Goal: Task Accomplishment & Management: Complete application form

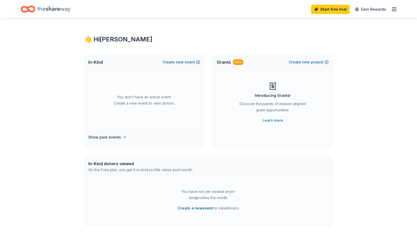
click at [178, 62] on span "new" at bounding box center [180, 62] width 8 height 6
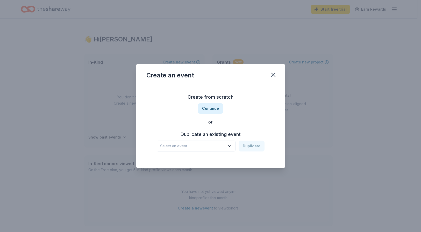
click at [230, 147] on icon "button" at bounding box center [229, 146] width 3 height 1
click at [212, 106] on button "Continue" at bounding box center [210, 108] width 25 height 10
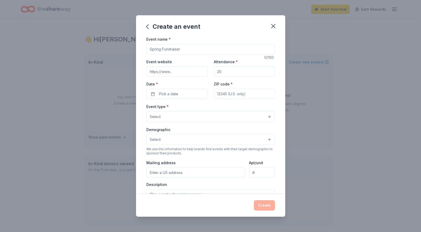
click at [150, 48] on input "Event name *" at bounding box center [210, 49] width 128 height 10
type input "Winter Coat Drive"
click at [148, 72] on input "Event website" at bounding box center [176, 71] width 61 height 10
type input "[DOMAIN_NAME]"
click at [215, 70] on input "Attendance *" at bounding box center [244, 71] width 61 height 10
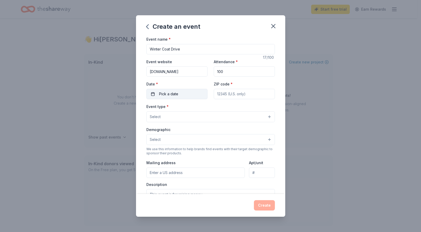
type input "100"
click at [154, 95] on button "Pick a date" at bounding box center [176, 94] width 61 height 10
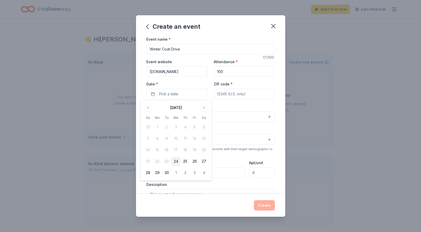
click at [177, 162] on button "24" at bounding box center [175, 161] width 9 height 9
click at [153, 95] on button "[DATE]" at bounding box center [176, 94] width 61 height 10
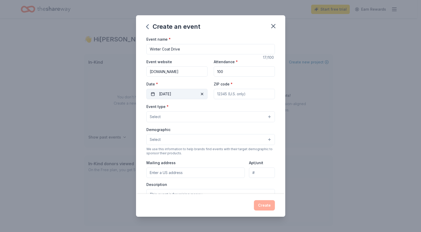
click at [153, 95] on button "[DATE]" at bounding box center [176, 94] width 61 height 10
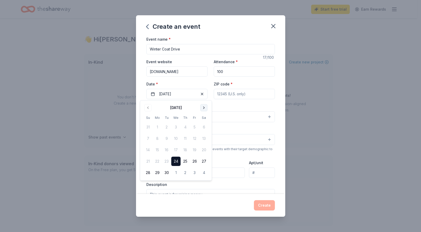
click at [203, 108] on button "Go to next month" at bounding box center [203, 107] width 7 height 7
click at [148, 185] on button "30" at bounding box center [147, 183] width 9 height 9
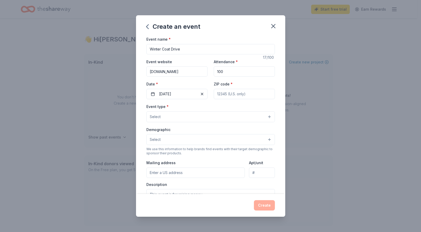
click at [248, 94] on input "ZIP code *" at bounding box center [244, 94] width 61 height 10
type input "60409"
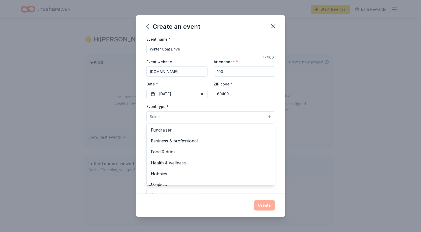
click at [152, 117] on span "Select" at bounding box center [155, 117] width 11 height 6
click at [273, 27] on div "Create an event Event name * [GEOGRAPHIC_DATA] 17 /100 Event website [DOMAIN_NA…" at bounding box center [210, 115] width 149 height 201
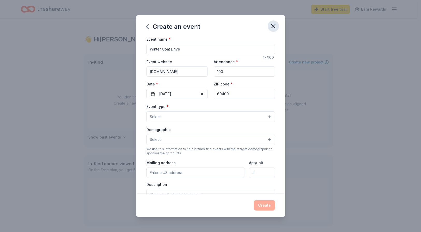
click at [273, 25] on icon "button" at bounding box center [273, 26] width 7 height 7
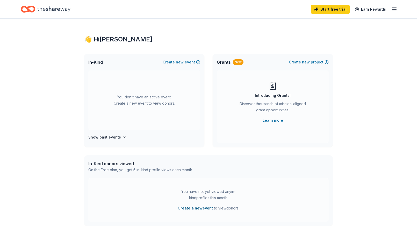
click at [194, 209] on button "Create a new event" at bounding box center [195, 208] width 35 height 6
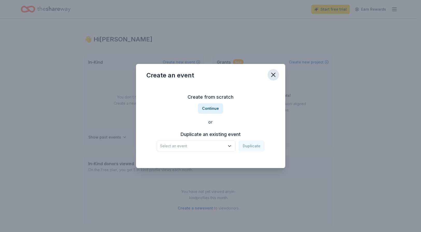
click at [274, 75] on icon "button" at bounding box center [273, 74] width 7 height 7
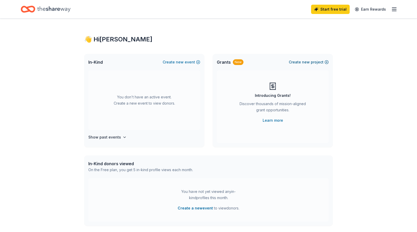
click at [304, 61] on span "new" at bounding box center [306, 62] width 8 height 6
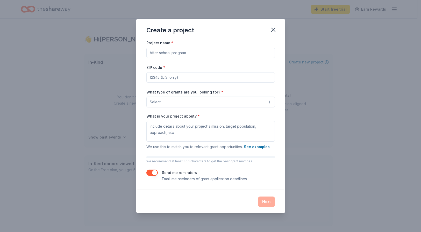
click at [269, 102] on button "Select" at bounding box center [210, 102] width 128 height 11
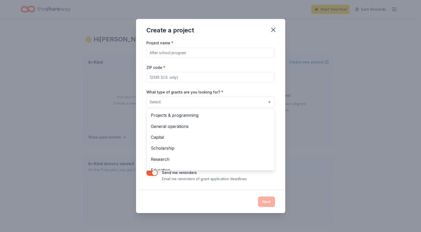
click at [156, 51] on div "Project name * ZIP code * What type of grants are you looking for? * Select Pro…" at bounding box center [210, 111] width 128 height 142
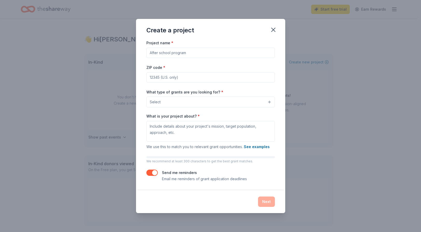
click at [156, 51] on input "Project name *" at bounding box center [210, 53] width 128 height 10
type input "Winter Coat Drive"
click at [152, 80] on input "ZIP code *" at bounding box center [210, 77] width 128 height 10
type input "60409"
click at [269, 102] on button "Select" at bounding box center [210, 102] width 128 height 11
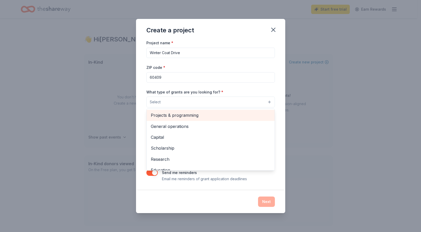
click at [256, 112] on span "Projects & programming" at bounding box center [211, 115] width 120 height 7
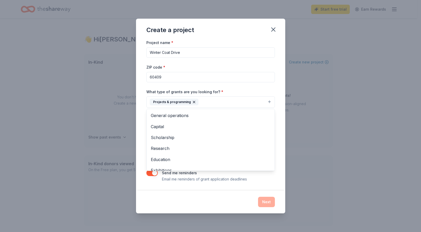
click at [278, 182] on div "Project name * Winter Coat Drive ZIP code * 60409 What type of grants are you l…" at bounding box center [210, 114] width 149 height 151
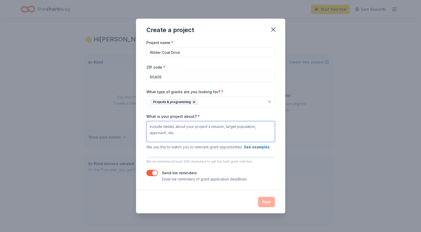
click at [149, 126] on textarea "What is your project about? *" at bounding box center [210, 131] width 128 height 21
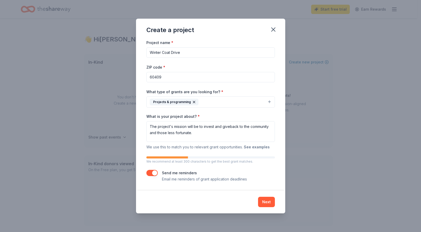
click at [258, 146] on button "See examples" at bounding box center [257, 147] width 26 height 6
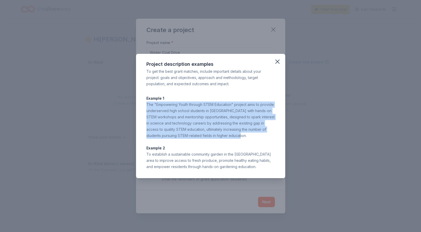
drag, startPoint x: 147, startPoint y: 105, endPoint x: 233, endPoint y: 136, distance: 92.1
click at [233, 136] on div "The "Empowering Youth through STEM Education" project aims to provide underserv…" at bounding box center [210, 120] width 128 height 37
drag, startPoint x: 233, startPoint y: 136, endPoint x: 216, endPoint y: 122, distance: 22.1
click at [216, 122] on div "The "Empowering Youth through STEM Education" project aims to provide underserv…" at bounding box center [210, 120] width 128 height 37
drag, startPoint x: 147, startPoint y: 104, endPoint x: 231, endPoint y: 135, distance: 89.8
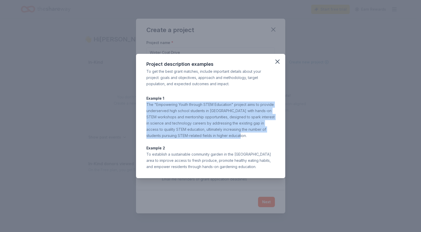
click at [231, 135] on div "The "Empowering Youth through STEM Education" project aims to provide underserv…" at bounding box center [210, 120] width 128 height 37
drag, startPoint x: 231, startPoint y: 135, endPoint x: 212, endPoint y: 120, distance: 23.7
click at [212, 120] on div "The "Empowering Youth through STEM Education" project aims to provide underserv…" at bounding box center [210, 120] width 128 height 37
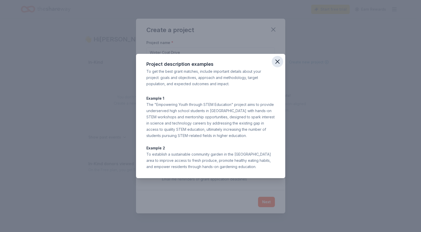
click at [277, 61] on icon "button" at bounding box center [278, 62] width 4 height 4
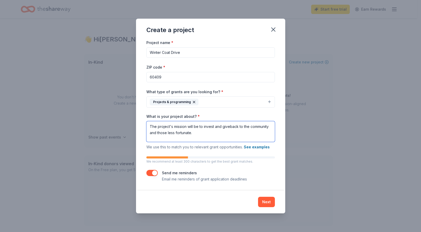
click at [158, 127] on textarea "The project's mission will be to invest and giveback to the community and those…" at bounding box center [210, 131] width 128 height 21
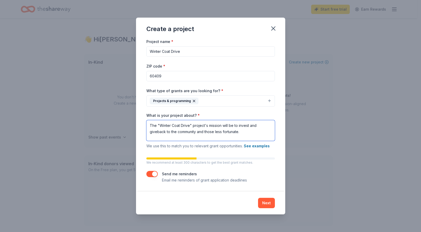
click at [222, 126] on textarea "The "Winter Coat Drive" project's mission will be to invest and giveback to the…" at bounding box center [210, 130] width 128 height 21
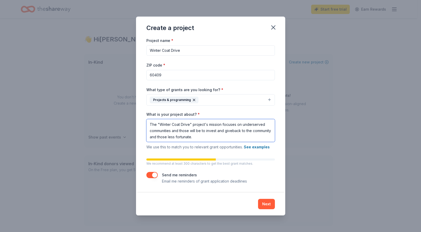
click at [180, 131] on textarea "The "Winter Coat Drive" project's mission focuses on underserved communities an…" at bounding box center [210, 130] width 128 height 23
click at [242, 125] on textarea "The "Winter Coat Drive" project's mission focuses on underserved communities an…" at bounding box center [210, 130] width 128 height 23
drag, startPoint x: 149, startPoint y: 131, endPoint x: 194, endPoint y: 131, distance: 45.3
click at [194, 131] on textarea "The "Winter Coat Drive" project's mission focuses on the homeless underserved c…" at bounding box center [210, 130] width 128 height 23
click at [195, 131] on textarea "The "Winter Coat Drive" project's mission focuses on the homeless and families …" at bounding box center [210, 130] width 128 height 23
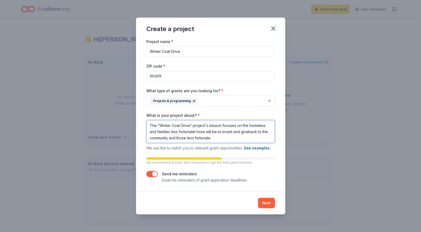
click at [237, 126] on textarea "The "Winter Coat Drive" project's mission focuses on the homeless and families …" at bounding box center [210, 131] width 128 height 23
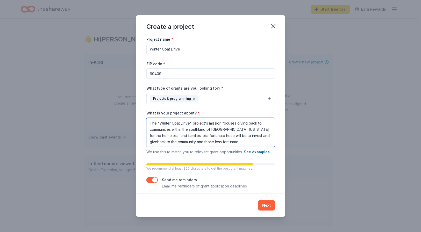
click at [169, 136] on textarea "The "Winter Coat Drive" project's mission focuses giving back to communities wi…" at bounding box center [210, 132] width 128 height 29
click at [189, 136] on textarea "The "Winter Coat Drive" project's mission focuses giving back to communities wi…" at bounding box center [210, 132] width 128 height 29
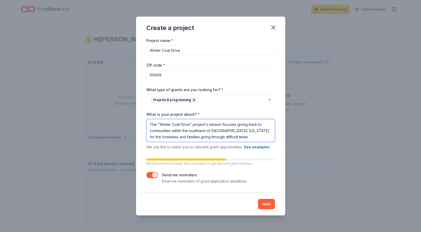
click at [236, 125] on textarea "The "Winter Coat Drive" project's mission focuses giving back to communities wi…" at bounding box center [210, 130] width 128 height 23
drag, startPoint x: 175, startPoint y: 137, endPoint x: 237, endPoint y: 136, distance: 62.9
click at [237, 136] on textarea "The "Winter Coat Drive" project's mission focuses on giving back to communities…" at bounding box center [210, 130] width 128 height 23
click at [253, 132] on textarea "The "Winter Coat Drive" project's mission focuses on giving back to communities…" at bounding box center [210, 130] width 128 height 23
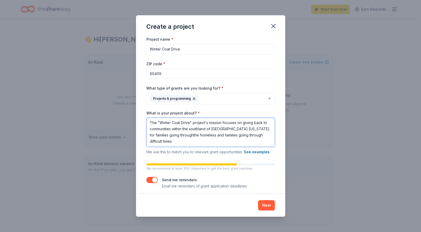
scroll to position [0, 0]
click at [243, 136] on textarea "The "Winter Coat Drive" project's mission focuses on giving back to communities…" at bounding box center [210, 132] width 128 height 29
drag, startPoint x: 247, startPoint y: 135, endPoint x: 253, endPoint y: 140, distance: 8.3
click at [253, 140] on textarea "The "Winter Coat Drive" project's mission focuses on giving back to communities…" at bounding box center [210, 132] width 128 height 29
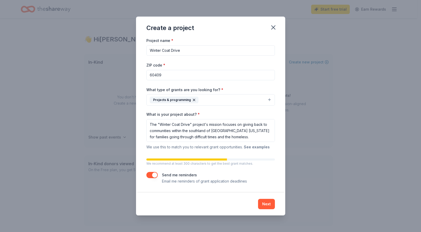
click at [262, 146] on button "See examples" at bounding box center [257, 147] width 26 height 6
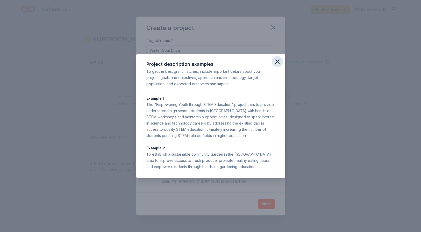
click at [275, 62] on icon "button" at bounding box center [277, 61] width 7 height 7
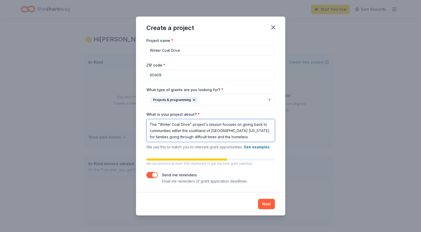
click at [247, 131] on textarea "The "Winter Coat Drive" project's mission focuses on giving back to communities…" at bounding box center [210, 130] width 128 height 23
click at [261, 137] on textarea "The "Winter Coat Drive" project's mission focuses on giving back to communities…" at bounding box center [210, 130] width 128 height 23
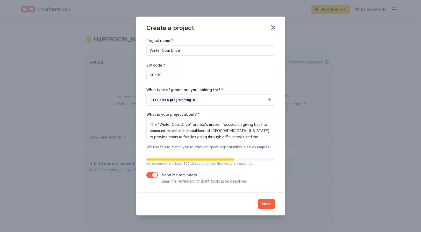
click at [261, 147] on button "See examples" at bounding box center [257, 147] width 26 height 6
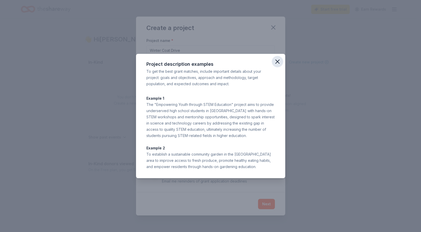
click at [277, 61] on icon "button" at bounding box center [278, 62] width 4 height 4
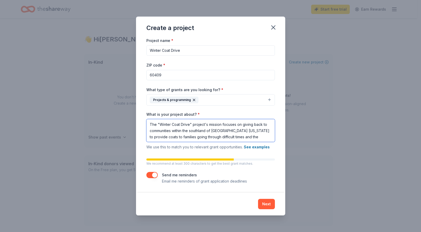
click at [261, 138] on textarea "The "Winter Coat Drive" project's mission focuses on giving back to communities…" at bounding box center [210, 130] width 128 height 23
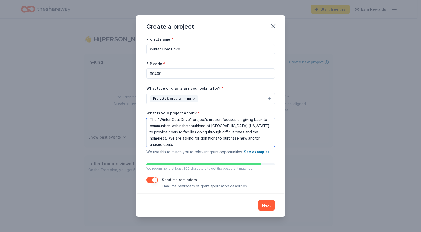
scroll to position [4, 0]
click at [248, 138] on textarea "The "Winter Coat Drive" project's mission focuses on giving back to communities…" at bounding box center [210, 132] width 128 height 29
click at [175, 144] on textarea "The "Winter Coat Drive" project's mission focuses on giving back to communities…" at bounding box center [210, 132] width 128 height 29
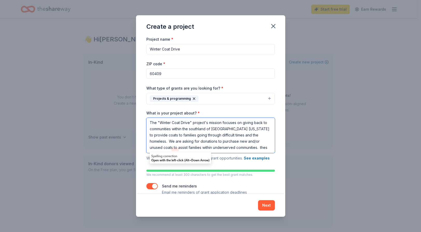
click at [182, 137] on textarea "The "Winter Coat Drive" project's mission focuses on giving back to communities…" at bounding box center [210, 135] width 128 height 35
click at [219, 139] on textarea "The "Winter Coat Drive" project's mission focuses on giving back to communities…" at bounding box center [210, 135] width 128 height 35
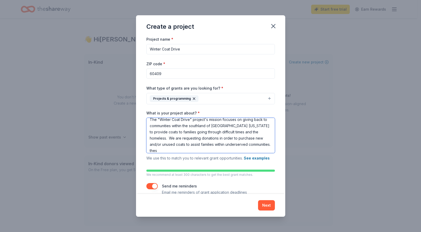
click at [255, 139] on textarea "The "Winter Coat Drive" project's mission focuses on giving back to communities…" at bounding box center [210, 135] width 128 height 35
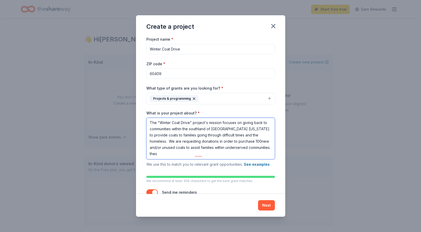
scroll to position [0, 0]
click at [223, 148] on textarea "The "Winter Coat Drive" project's mission focuses on giving back to communities…" at bounding box center [210, 138] width 128 height 41
click at [198, 148] on textarea "The "Winter Coat Drive" project's mission focuses on giving back to communities…" at bounding box center [210, 138] width 128 height 41
drag, startPoint x: 150, startPoint y: 154, endPoint x: 188, endPoint y: 153, distance: 37.8
click at [188, 153] on textarea "The "Winter Coat Drive" project's mission focuses on giving back to communities…" at bounding box center [210, 138] width 128 height 41
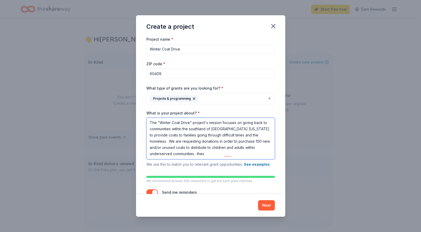
drag, startPoint x: 208, startPoint y: 154, endPoint x: 217, endPoint y: 154, distance: 8.8
click at [217, 154] on textarea "The "Winter Coat Drive" project's mission focuses on giving back to communities…" at bounding box center [210, 138] width 128 height 41
click at [169, 141] on textarea "The "Winter Coat Drive" project's mission focuses on giving back to communities…" at bounding box center [210, 138] width 128 height 41
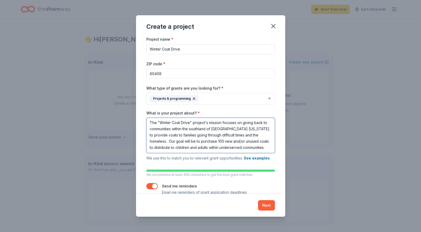
scroll to position [1, 0]
click at [182, 148] on textarea "The "Winter Coat Drive" project's mission focuses on giving back to communities…" at bounding box center [210, 135] width 128 height 35
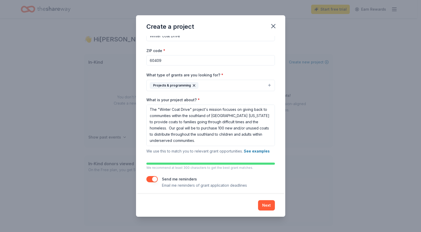
scroll to position [16, 0]
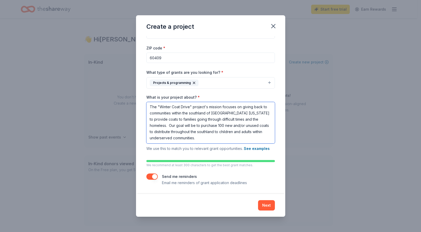
click at [252, 112] on textarea "The "Winter Coat Drive" project's mission focuses on giving back to communities…" at bounding box center [210, 122] width 128 height 41
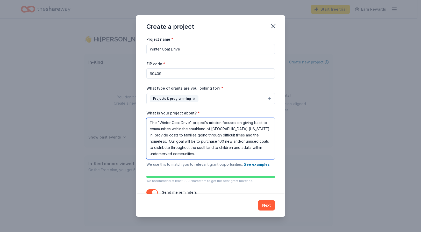
click at [161, 136] on textarea "The "Winter Coat Drive" project's mission focuses on giving back to communities…" at bounding box center [210, 138] width 128 height 41
click at [204, 136] on textarea "The "Winter Coat Drive" project's mission focuses on giving back to communities…" at bounding box center [210, 138] width 128 height 41
click at [188, 142] on textarea "The "Winter Coat Drive" project's mission focuses on giving back to communities…" at bounding box center [210, 138] width 128 height 41
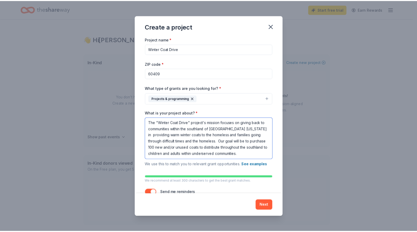
scroll to position [1, 0]
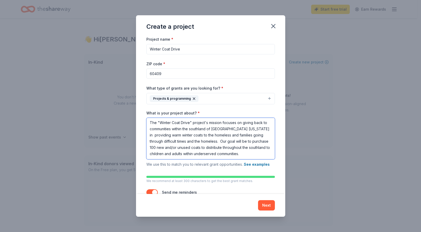
click at [249, 135] on textarea "The "Winter Coat Drive" project's mission focuses on giving back to communities…" at bounding box center [210, 138] width 128 height 41
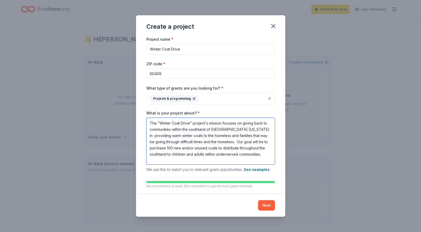
click at [211, 142] on textarea "The "Winter Coat Drive" project's mission focuses on giving back to communities…" at bounding box center [210, 141] width 128 height 47
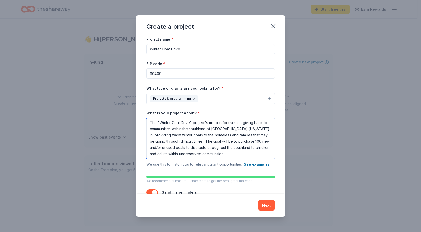
click at [202, 147] on textarea "The "Winter Coat Drive" project's mission focuses on giving back to communities…" at bounding box center [210, 138] width 128 height 41
type textarea "The "Winter Coat Drive" project's mission focuses on giving back to communities…"
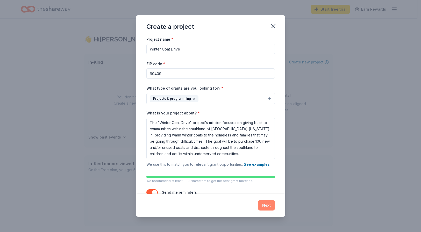
click at [265, 204] on button "Next" at bounding box center [266, 205] width 17 height 10
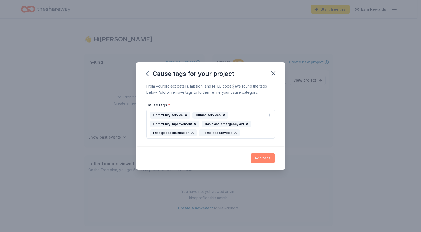
click at [263, 160] on button "Add tags" at bounding box center [262, 158] width 24 height 10
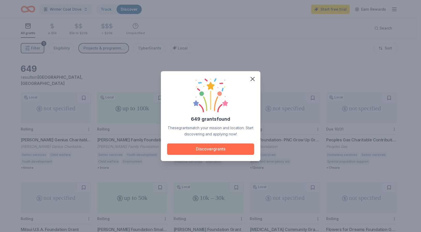
click at [220, 147] on button "Discover grants" at bounding box center [210, 148] width 87 height 11
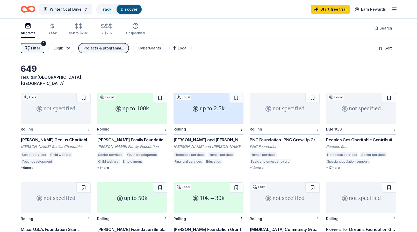
click at [205, 105] on div "up to 2.5k" at bounding box center [208, 108] width 70 height 31
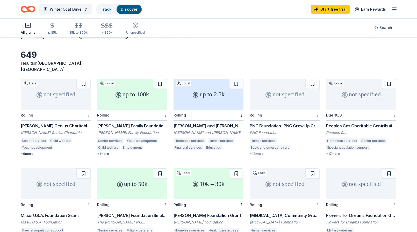
scroll to position [13, 0]
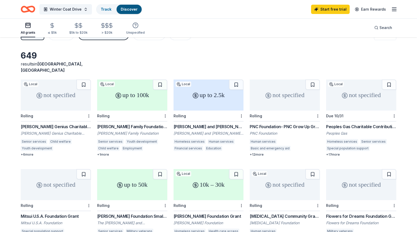
click at [363, 97] on div "not specified" at bounding box center [361, 94] width 70 height 31
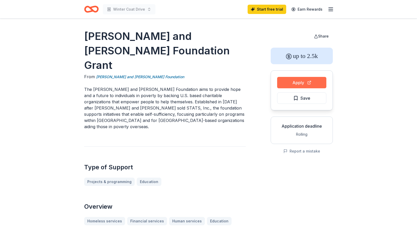
click at [309, 81] on button "Apply" at bounding box center [301, 82] width 49 height 11
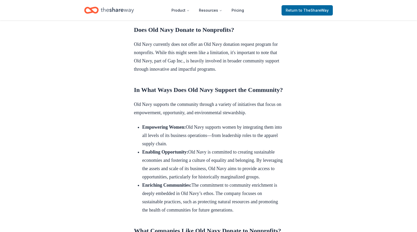
scroll to position [227, 0]
